Goal: Check status: Check status

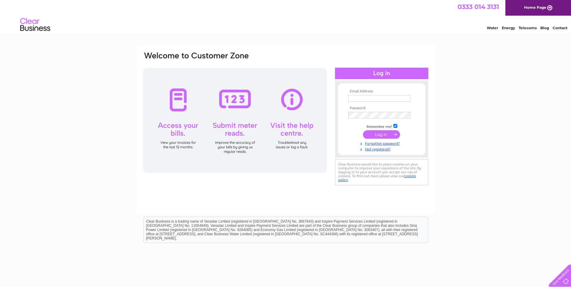
type input "Accounts@loganenergy.com"
click at [375, 134] on input "submit" at bounding box center [381, 134] width 37 height 8
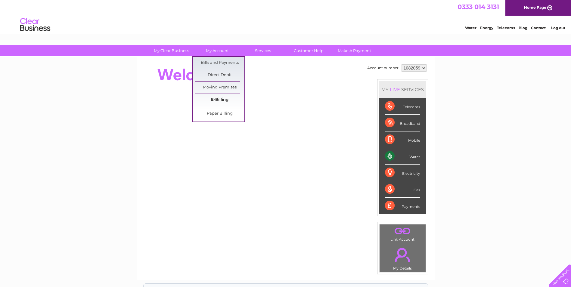
click at [216, 98] on link "E-Billing" at bounding box center [220, 100] width 50 height 12
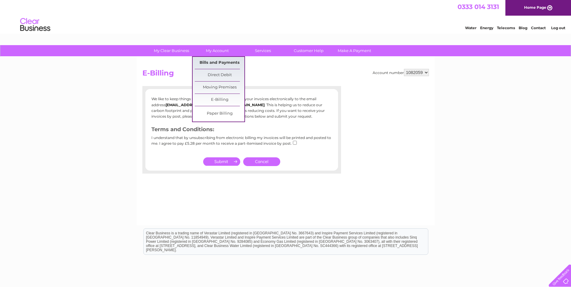
click at [212, 58] on link "Bills and Payments" at bounding box center [220, 63] width 50 height 12
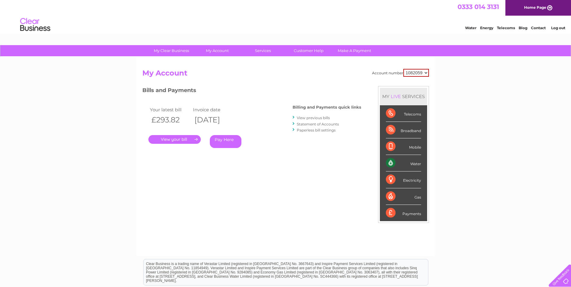
click at [325, 124] on link "Statement of Accounts" at bounding box center [318, 124] width 42 height 5
